Goal: Task Accomplishment & Management: Manage account settings

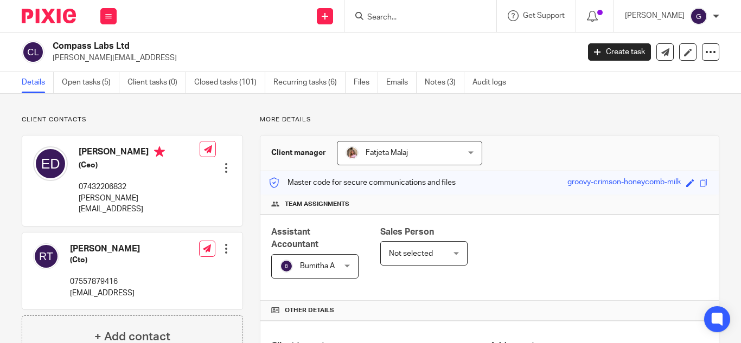
click at [413, 17] on input "Search" at bounding box center [415, 18] width 98 height 10
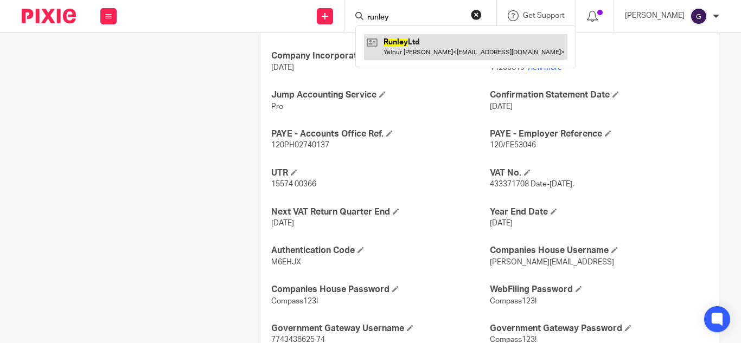
type input "runley"
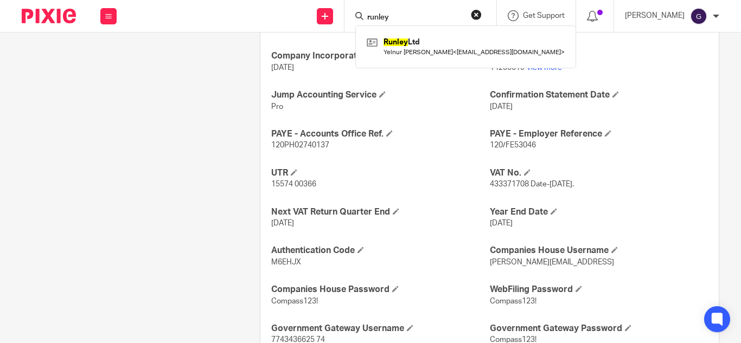
click at [114, 140] on div "Client contacts Elisabeth Duijnstee (Ceo) 07432206832 elisabeth@compasslabs.ai …" at bounding box center [124, 61] width 238 height 759
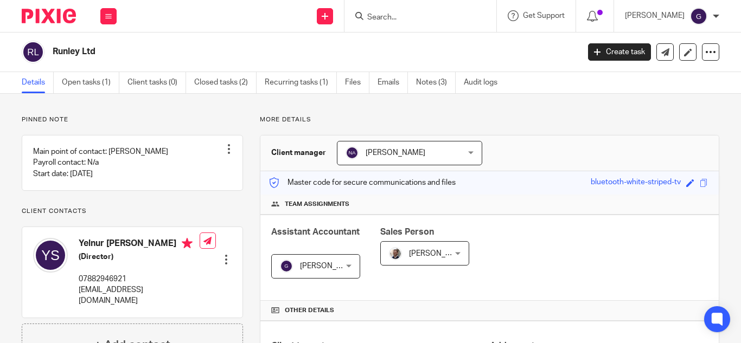
scroll to position [325, 0]
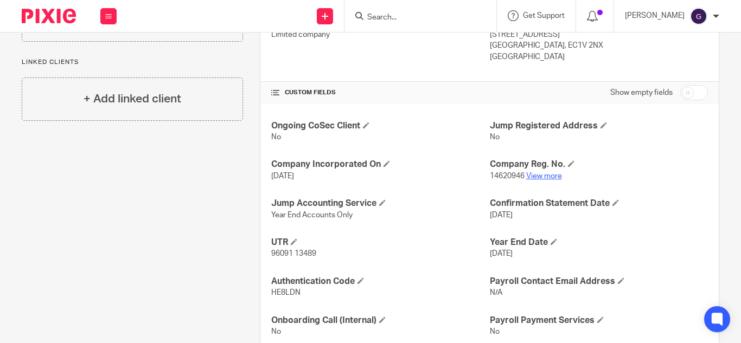
drag, startPoint x: 0, startPoint y: 0, endPoint x: 534, endPoint y: 177, distance: 562.6
click at [534, 177] on link "View more" at bounding box center [544, 176] width 36 height 8
click at [399, 15] on input "Search" at bounding box center [415, 18] width 98 height 10
type input "D"
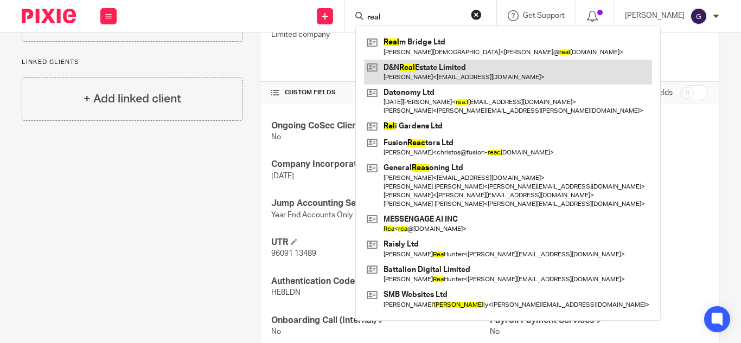
type input "real"
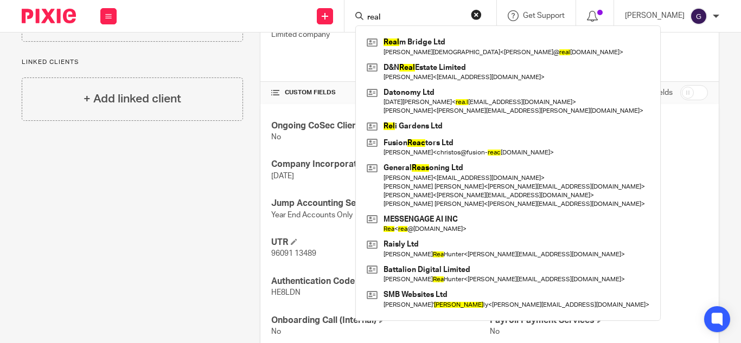
drag, startPoint x: 416, startPoint y: 22, endPoint x: 318, endPoint y: 24, distance: 97.6
click at [318, 24] on div "Send new email Create task Add client real Real m Bridge Ltd Marie Gay < astrid…" at bounding box center [433, 16] width 613 height 32
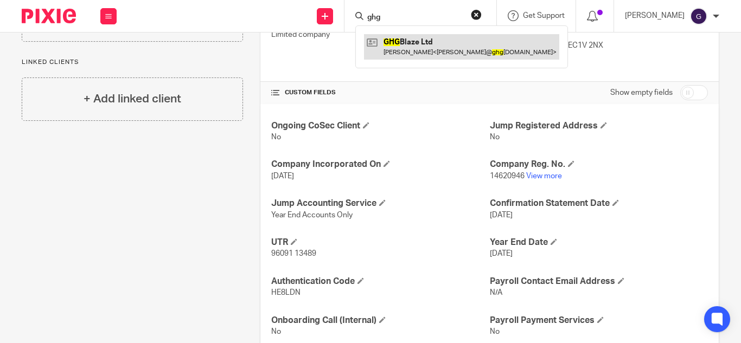
type input "ghg"
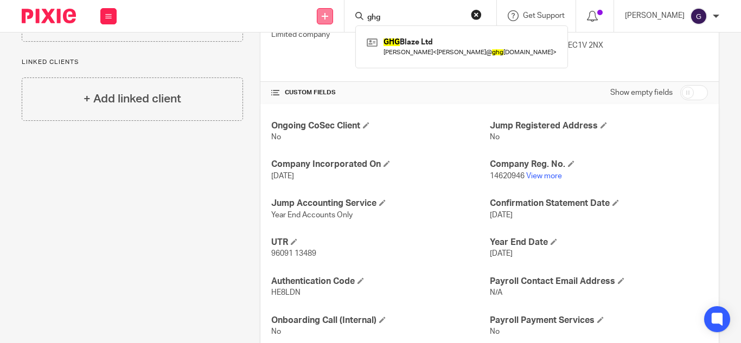
drag, startPoint x: 407, startPoint y: 17, endPoint x: 358, endPoint y: 15, distance: 48.3
click at [358, 15] on div "Send new email Create task Add client ghg GHG Blaze Ltd Amy Deanna Bowe < amy@ …" at bounding box center [433, 16] width 613 height 32
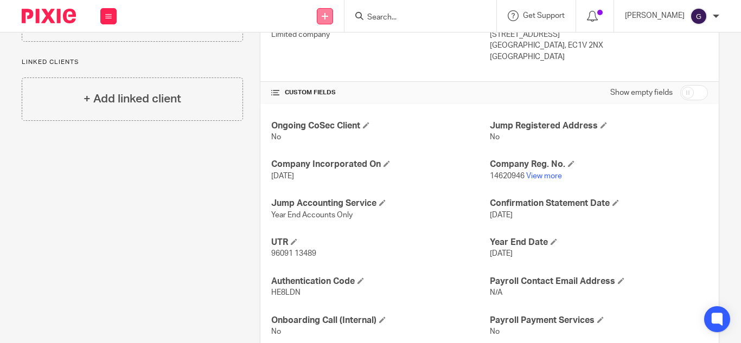
type input "W"
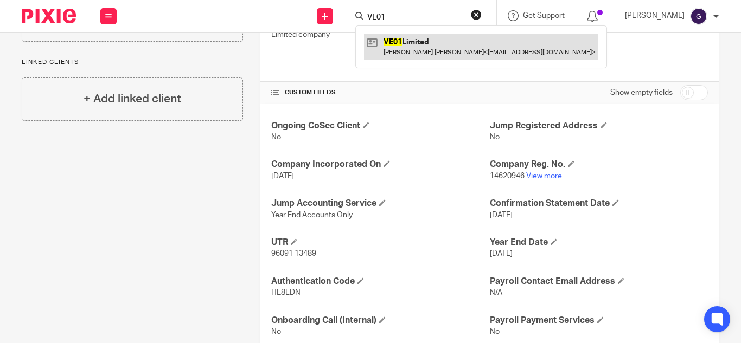
type input "VE01"
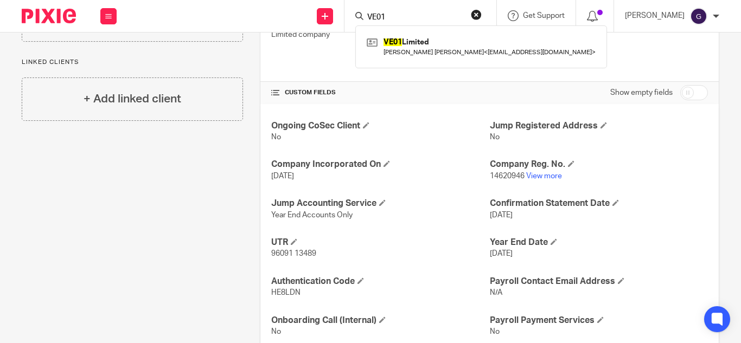
drag, startPoint x: 415, startPoint y: 19, endPoint x: 363, endPoint y: 15, distance: 52.2
click at [363, 15] on div "Send new email Create task Add client VE01 VE01 Limited Anas Safar Al Halabi < …" at bounding box center [433, 16] width 613 height 32
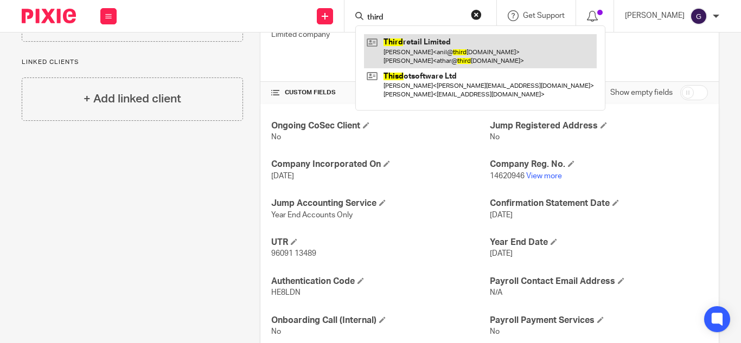
type input "third"
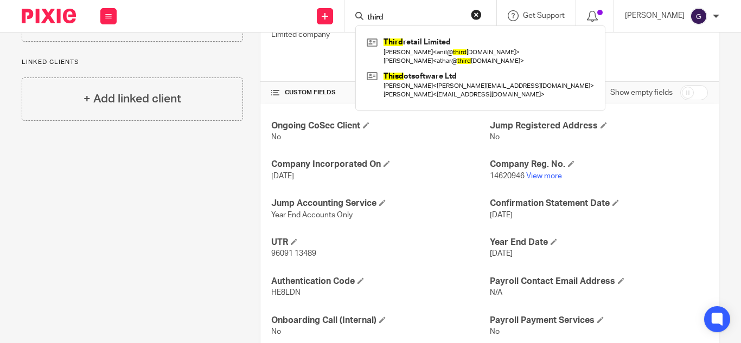
scroll to position [0, 0]
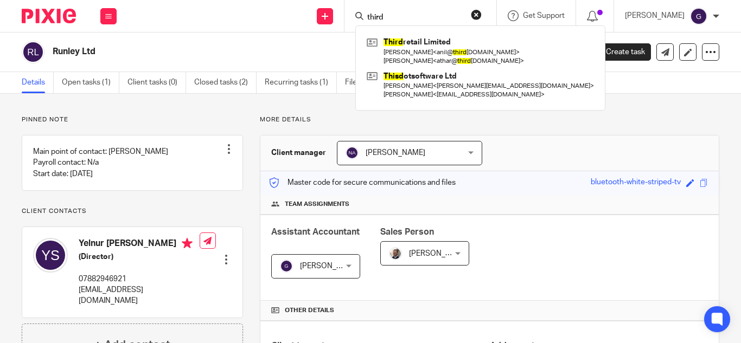
drag, startPoint x: 425, startPoint y: 18, endPoint x: 366, endPoint y: 23, distance: 59.3
click at [366, 23] on div "Send new email Create task Add client third Third retail Limited Anil Junagal <…" at bounding box center [433, 16] width 613 height 32
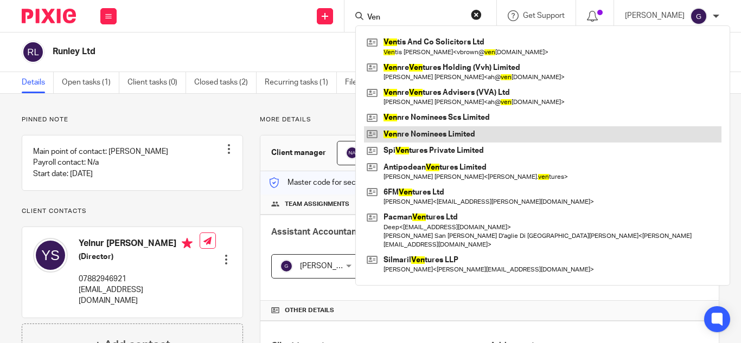
type input "Ven"
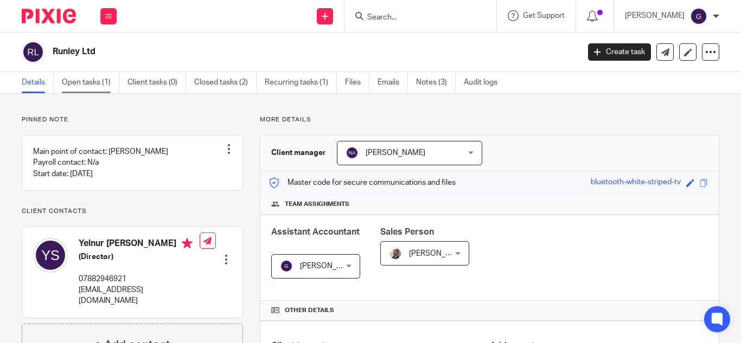
click at [111, 86] on link "Open tasks (1)" at bounding box center [90, 82] width 57 height 21
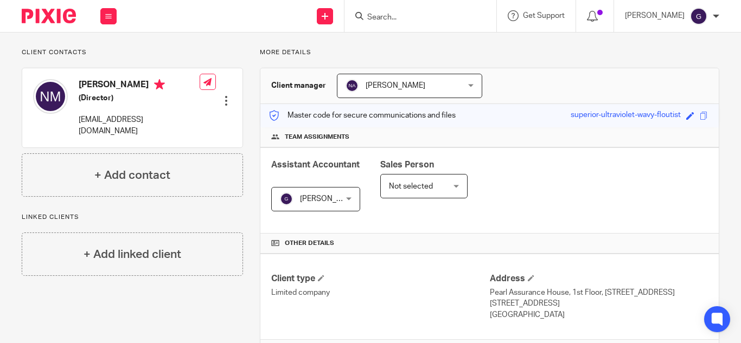
scroll to position [271, 0]
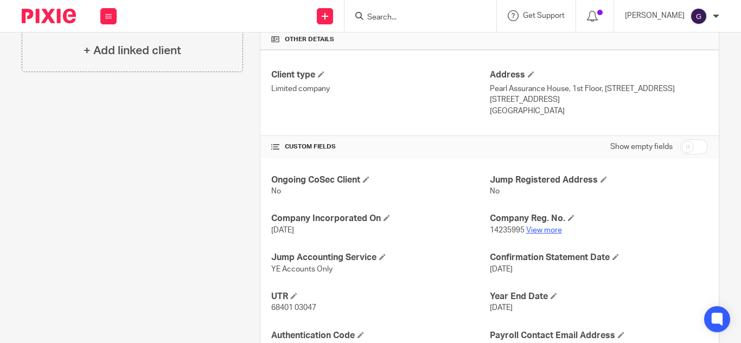
click at [537, 229] on link "View more" at bounding box center [544, 231] width 36 height 8
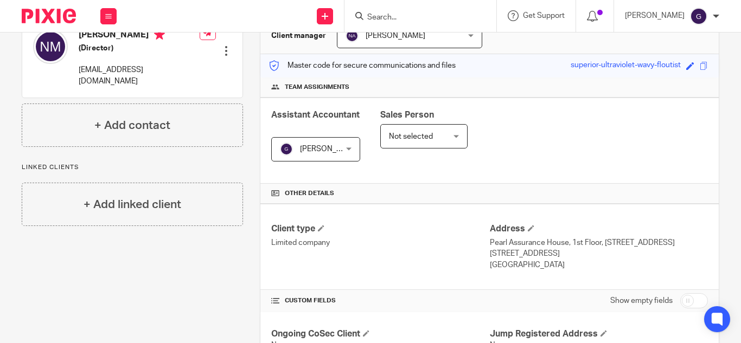
scroll to position [0, 0]
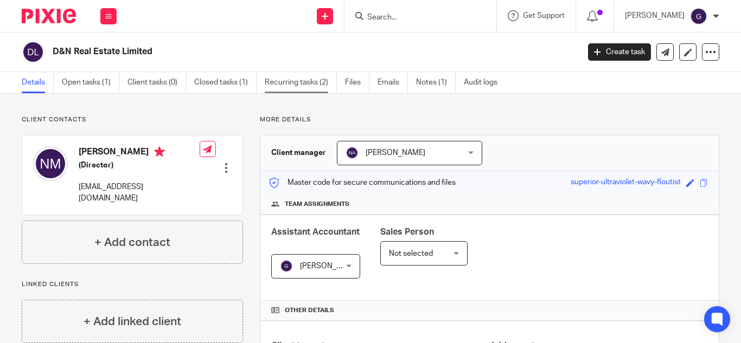
click at [323, 84] on link "Recurring tasks (2)" at bounding box center [301, 82] width 72 height 21
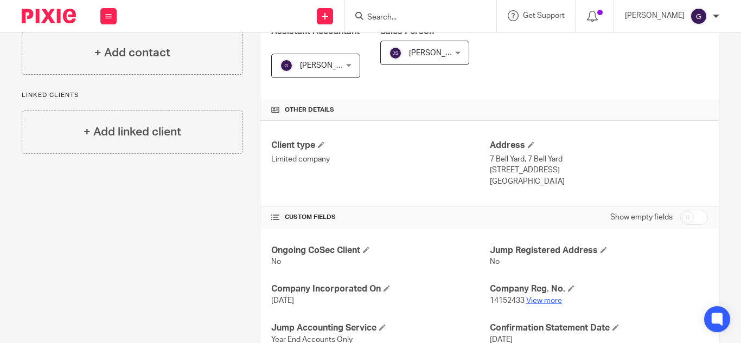
scroll to position [217, 0]
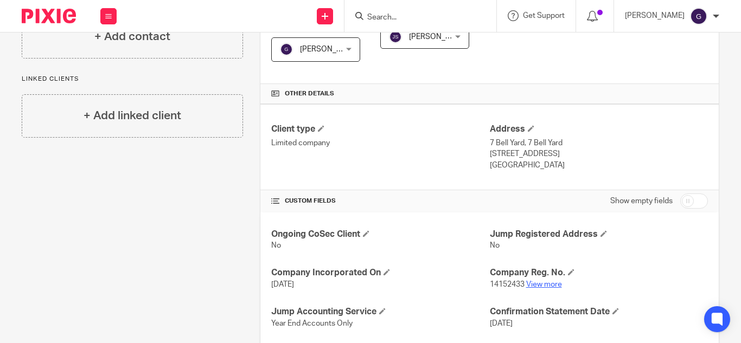
click at [551, 286] on link "View more" at bounding box center [544, 285] width 36 height 8
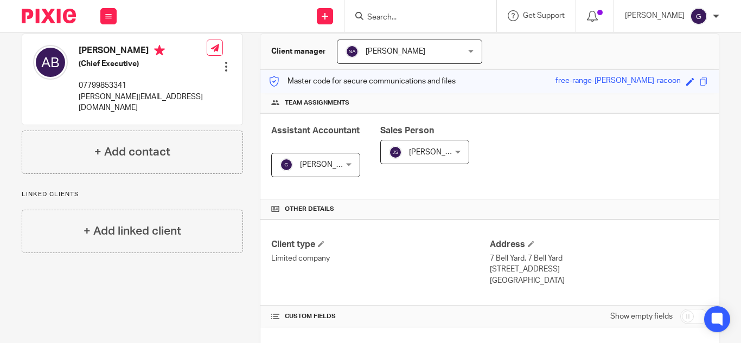
scroll to position [0, 0]
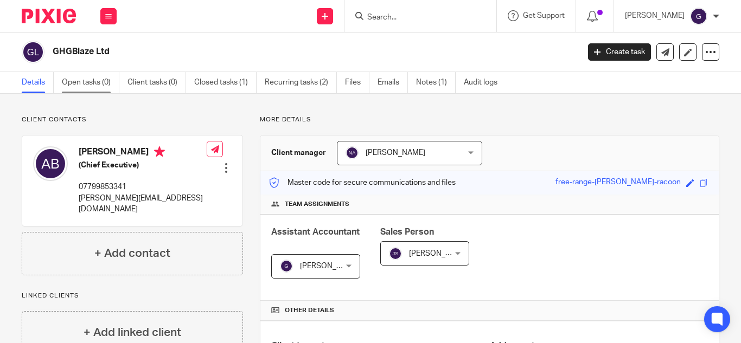
click at [107, 86] on link "Open tasks (0)" at bounding box center [90, 82] width 57 height 21
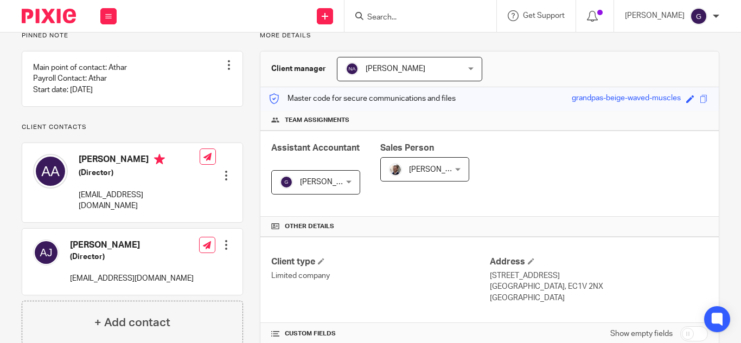
scroll to position [217, 0]
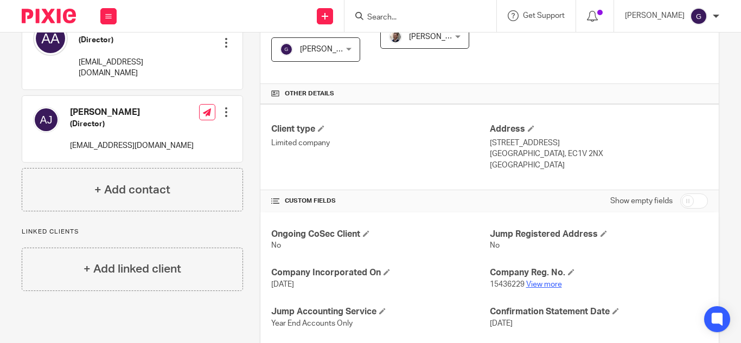
click at [536, 287] on link "View more" at bounding box center [544, 285] width 36 height 8
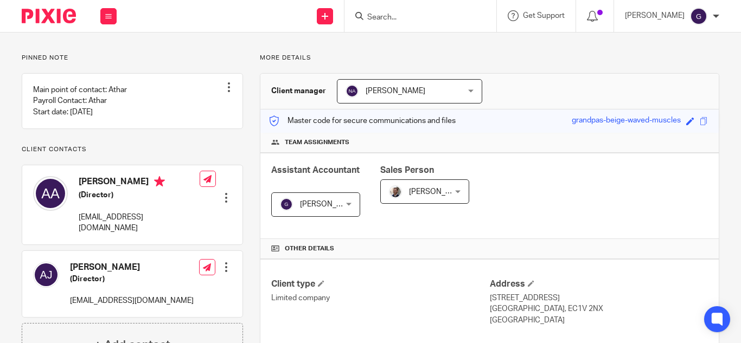
scroll to position [0, 0]
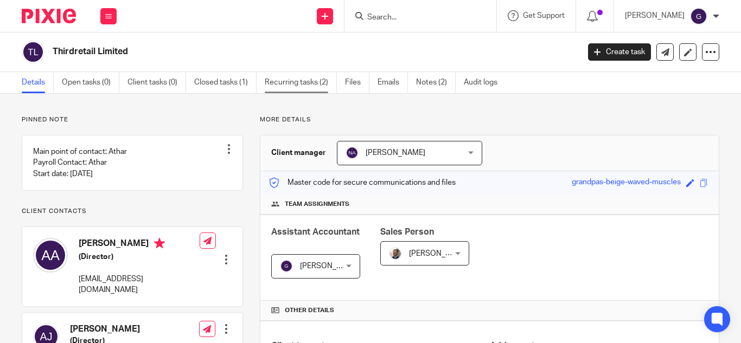
click at [276, 89] on link "Recurring tasks (2)" at bounding box center [301, 82] width 72 height 21
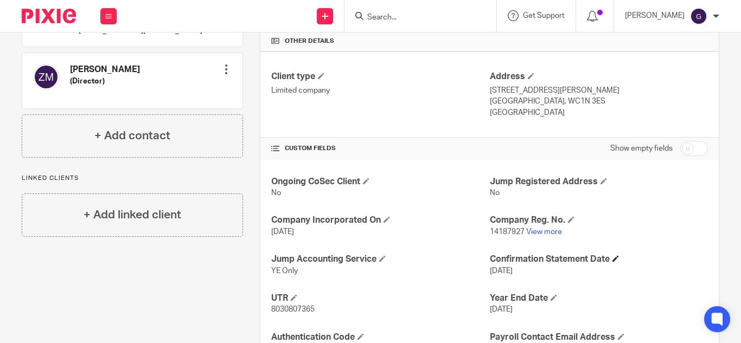
scroll to position [271, 0]
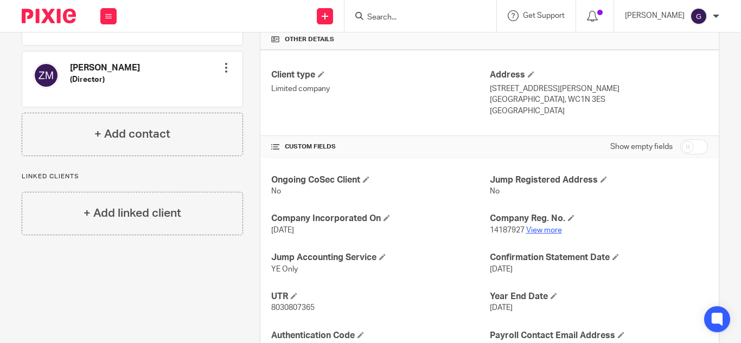
click at [551, 231] on link "View more" at bounding box center [544, 231] width 36 height 8
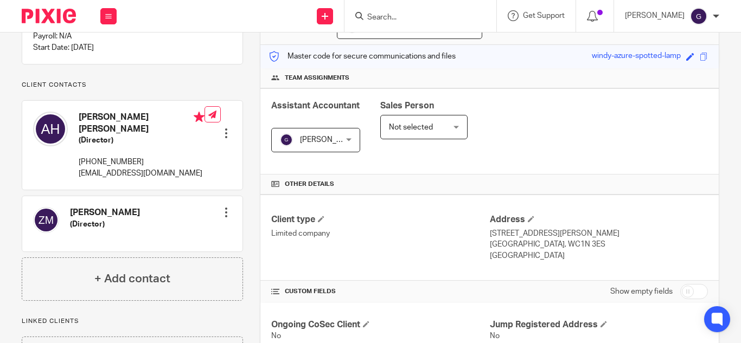
scroll to position [0, 0]
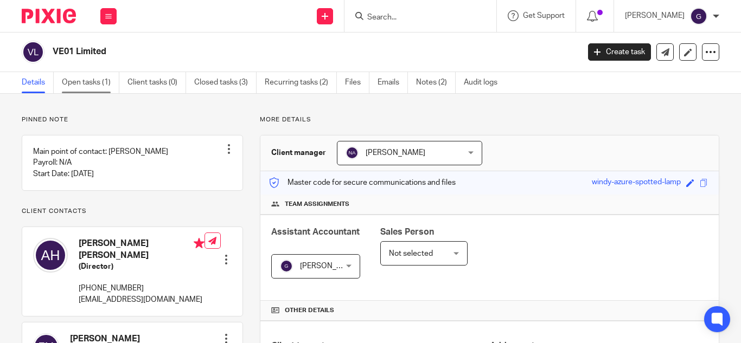
click at [101, 93] on link "Open tasks (1)" at bounding box center [90, 82] width 57 height 21
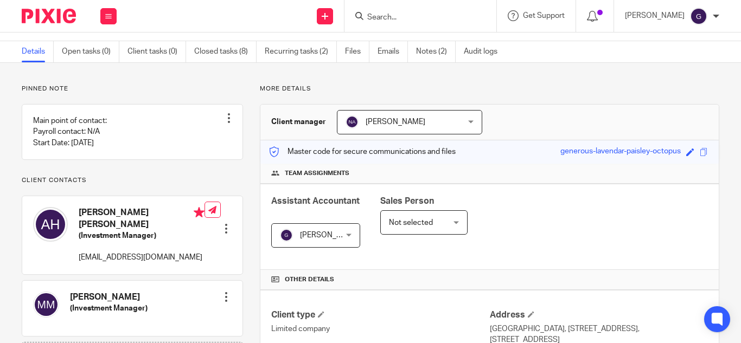
scroll to position [271, 0]
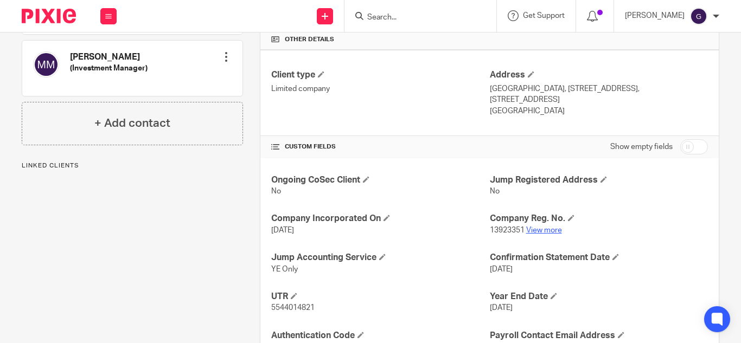
click at [526, 233] on link "View more" at bounding box center [544, 231] width 36 height 8
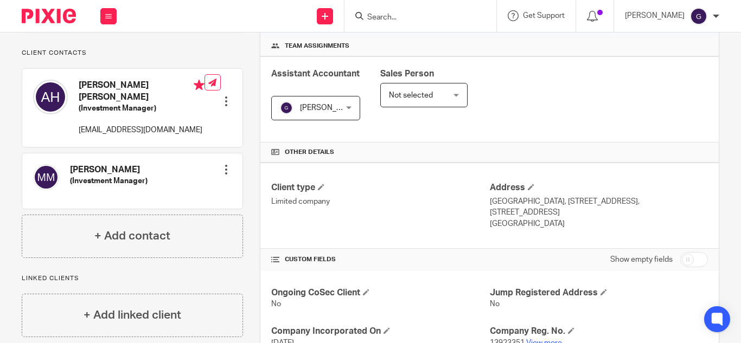
scroll to position [0, 0]
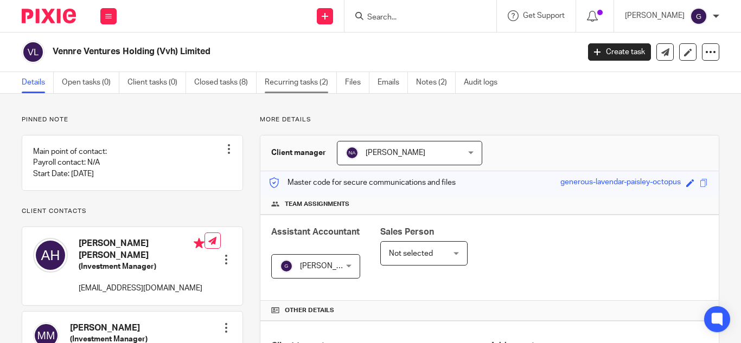
click at [294, 85] on link "Recurring tasks (2)" at bounding box center [301, 82] width 72 height 21
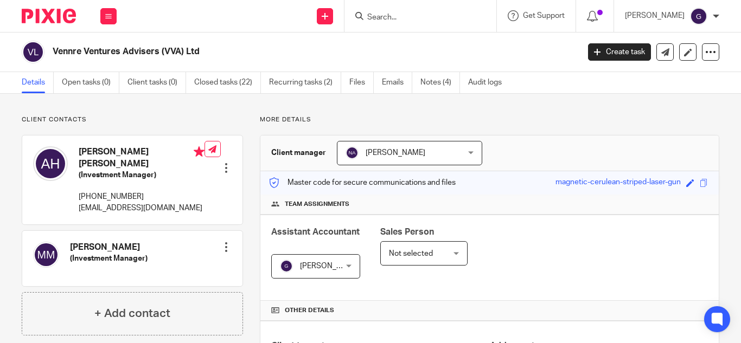
scroll to position [325, 0]
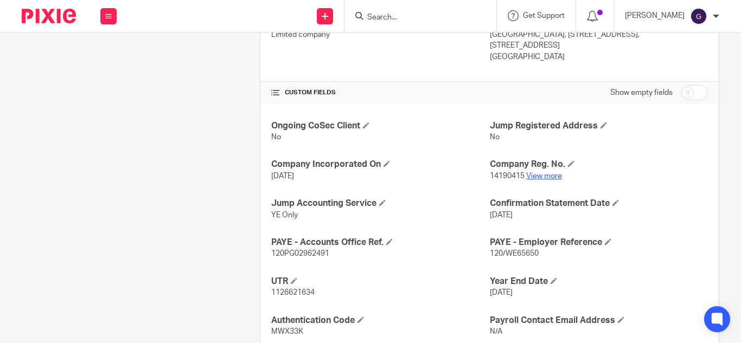
click at [550, 175] on link "View more" at bounding box center [544, 176] width 36 height 8
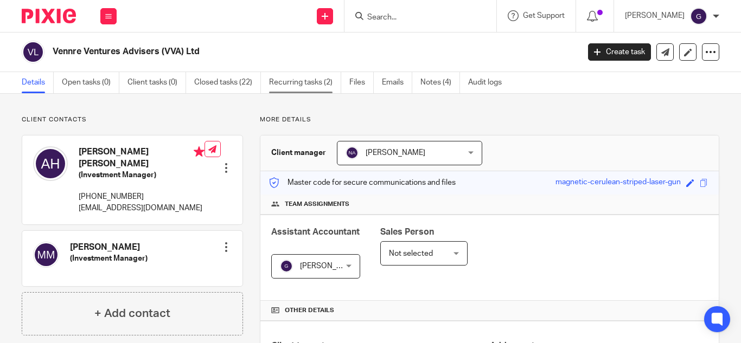
click at [301, 84] on link "Recurring tasks (2)" at bounding box center [305, 82] width 72 height 21
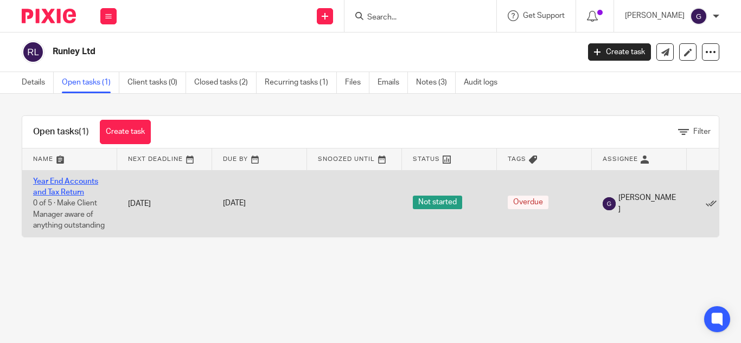
click at [43, 184] on link "Year End Accounts and Tax Return" at bounding box center [65, 187] width 65 height 18
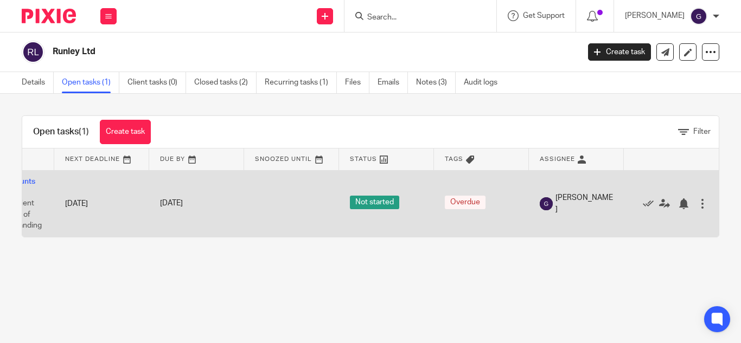
click at [697, 201] on div at bounding box center [702, 203] width 11 height 11
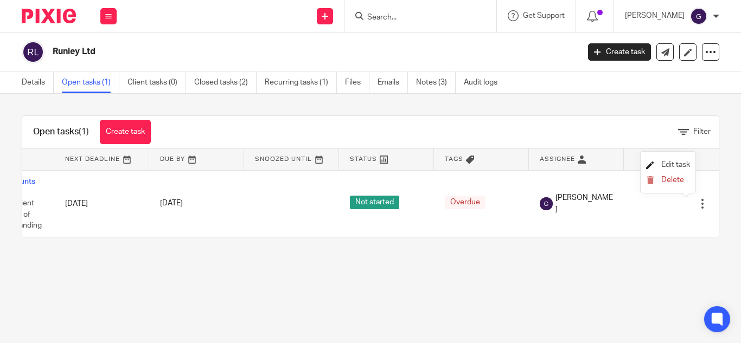
click at [681, 165] on span "Edit task" at bounding box center [675, 165] width 29 height 8
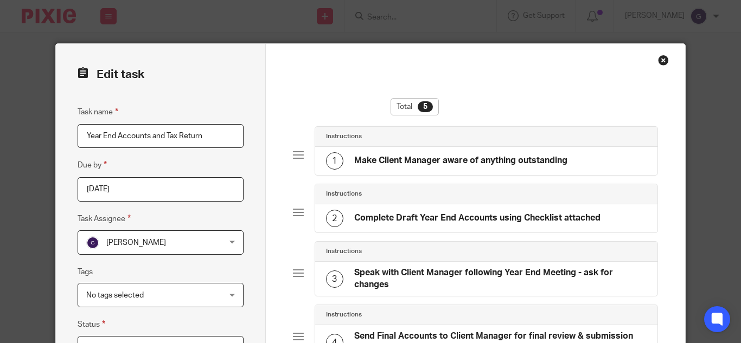
click at [658, 60] on div "Close this dialog window" at bounding box center [663, 60] width 11 height 11
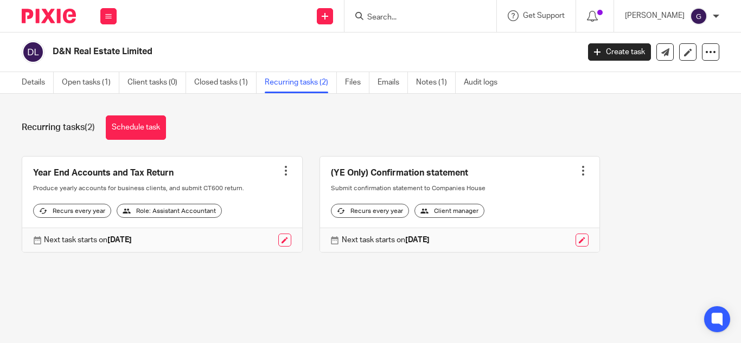
click at [98, 87] on link "Open tasks (1)" at bounding box center [90, 82] width 57 height 21
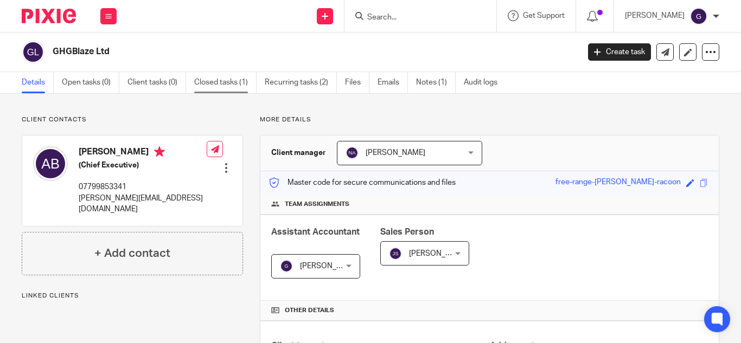
click at [216, 85] on link "Closed tasks (1)" at bounding box center [225, 82] width 62 height 21
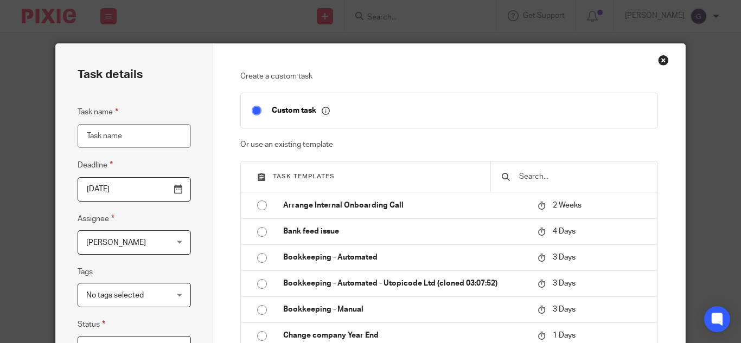
click at [174, 190] on input "2025-10-12" at bounding box center [134, 189] width 113 height 24
click at [172, 190] on input "2025-07-30" at bounding box center [134, 189] width 113 height 24
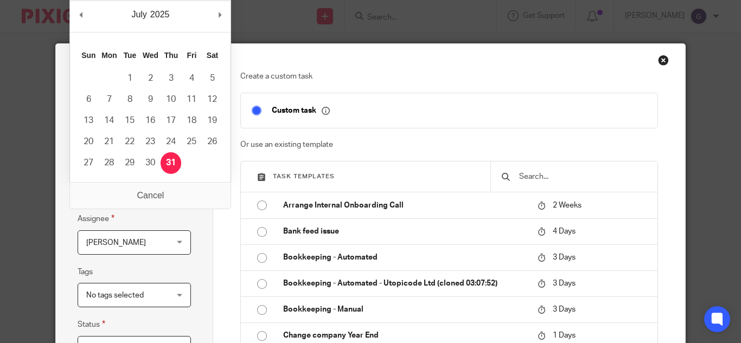
click at [200, 249] on div "Task details Task name Deadline 2025-07-30 Assignee Geetha M Geetha M Client ma…" at bounding box center [134, 302] width 157 height 517
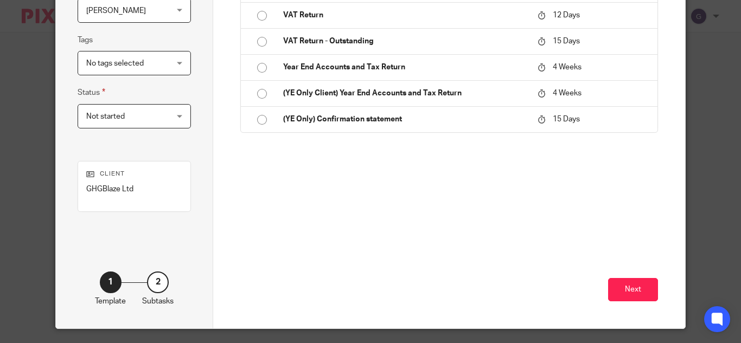
scroll to position [207, 0]
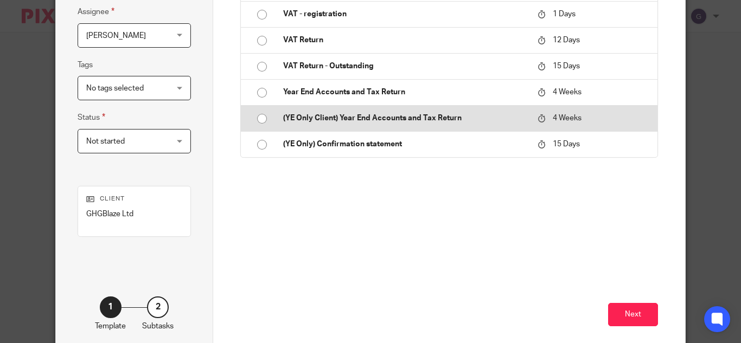
click at [255, 119] on input "radio" at bounding box center [262, 118] width 21 height 21
type input "2025-11-09"
type input "(YE Only Client) Year End Accounts and Tax Return"
checkbox input "false"
radio input "false"
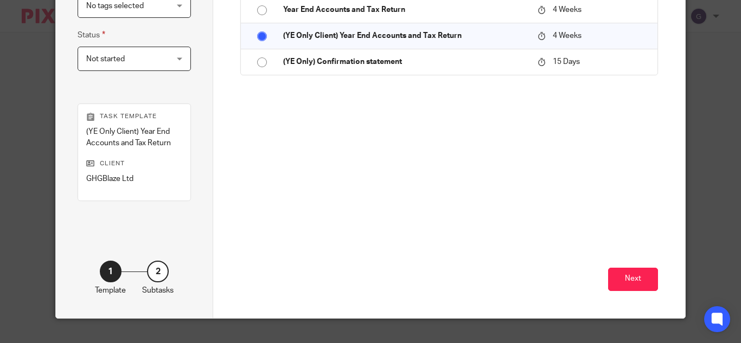
scroll to position [309, 0]
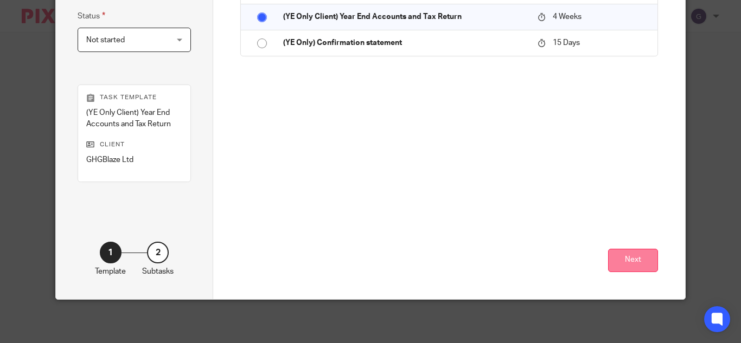
click at [626, 252] on button "Next" at bounding box center [633, 260] width 50 height 23
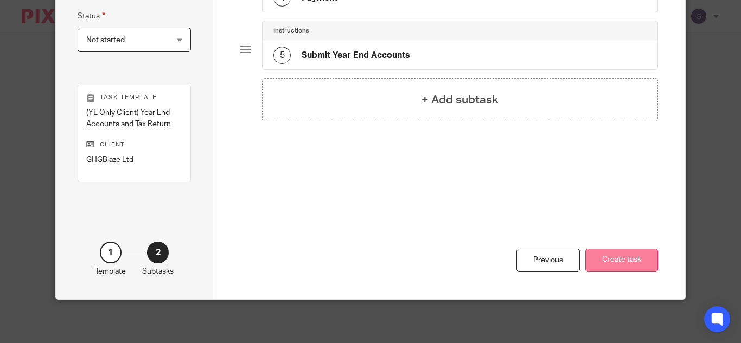
click at [644, 259] on button "Create task" at bounding box center [621, 260] width 73 height 23
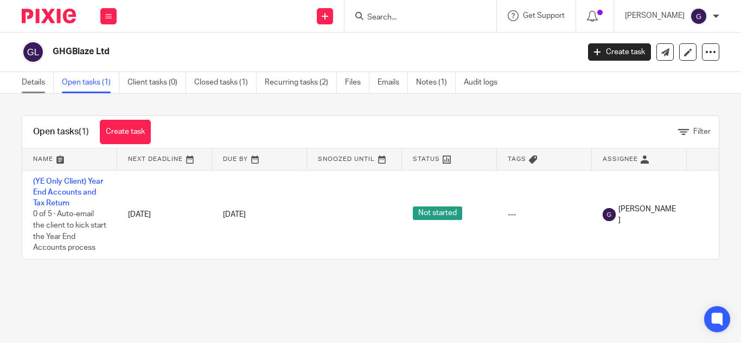
click at [37, 78] on link "Details" at bounding box center [38, 82] width 32 height 21
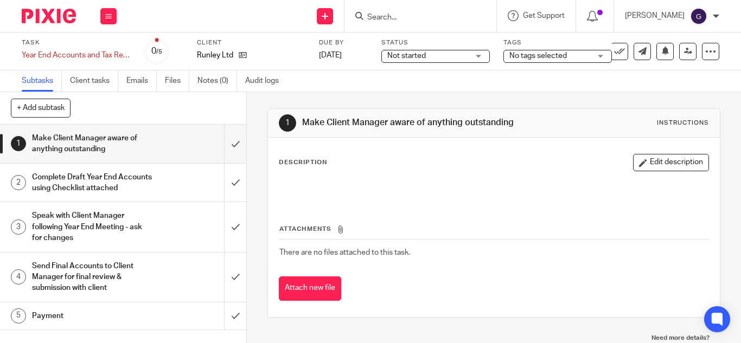
click at [414, 17] on input "Search" at bounding box center [415, 18] width 98 height 10
type input "runley"
click at [425, 33] on div "Runley Ltd Yelnur [PERSON_NAME] < [EMAIL_ADDRESS][DOMAIN_NAME] >" at bounding box center [465, 46] width 221 height 42
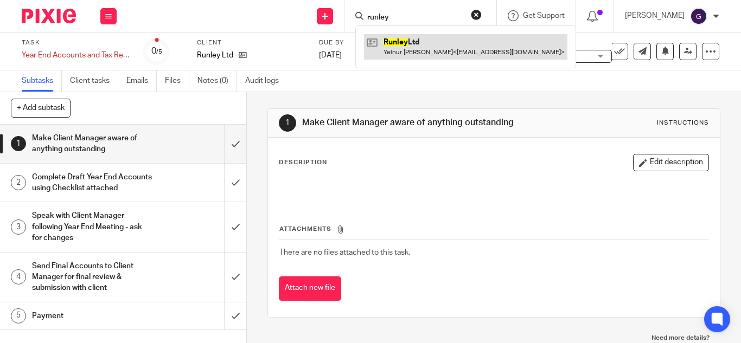
click at [429, 39] on link at bounding box center [465, 46] width 203 height 25
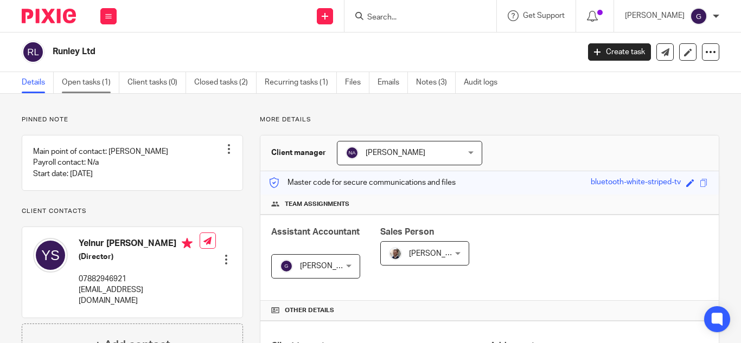
click at [100, 88] on link "Open tasks (1)" at bounding box center [90, 82] width 57 height 21
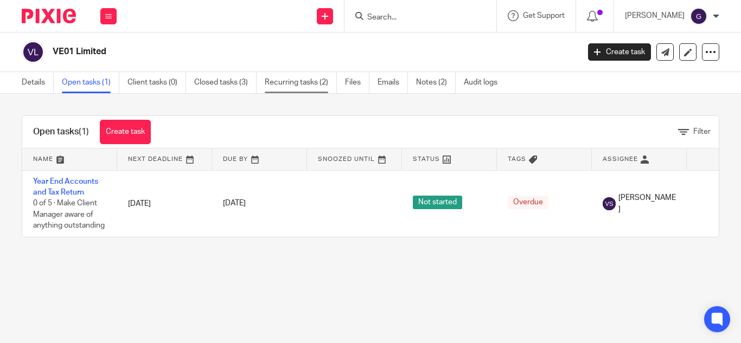
click at [287, 90] on link "Recurring tasks (2)" at bounding box center [301, 82] width 72 height 21
